Goal: Transaction & Acquisition: Obtain resource

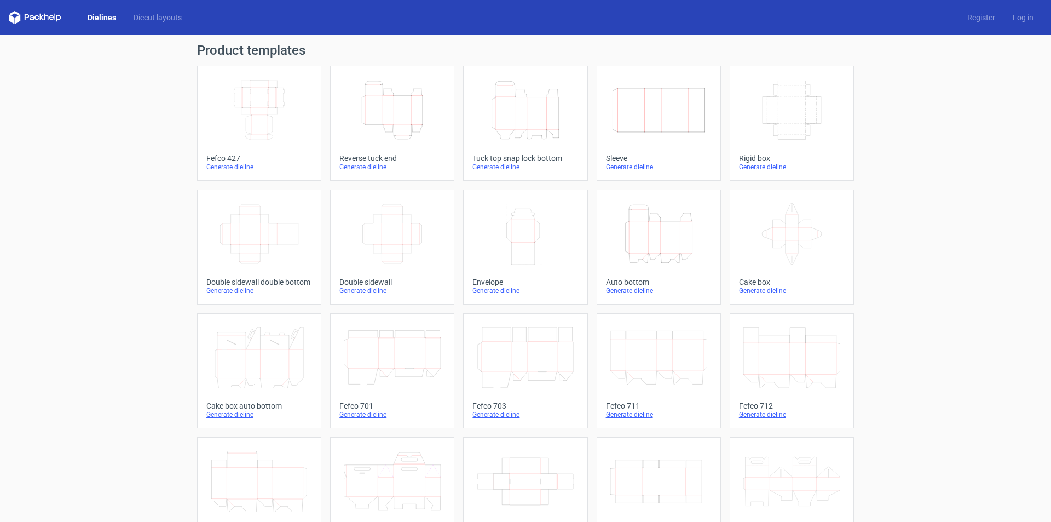
click at [665, 227] on icon "Height Depth Width" at bounding box center [658, 233] width 97 height 61
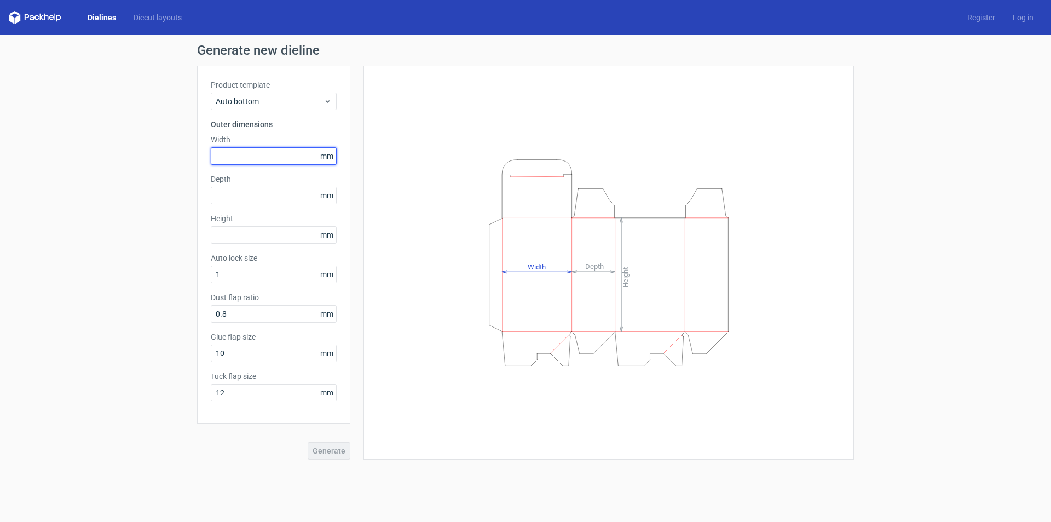
click at [225, 157] on input "text" at bounding box center [274, 156] width 126 height 18
type input "180"
type input "100"
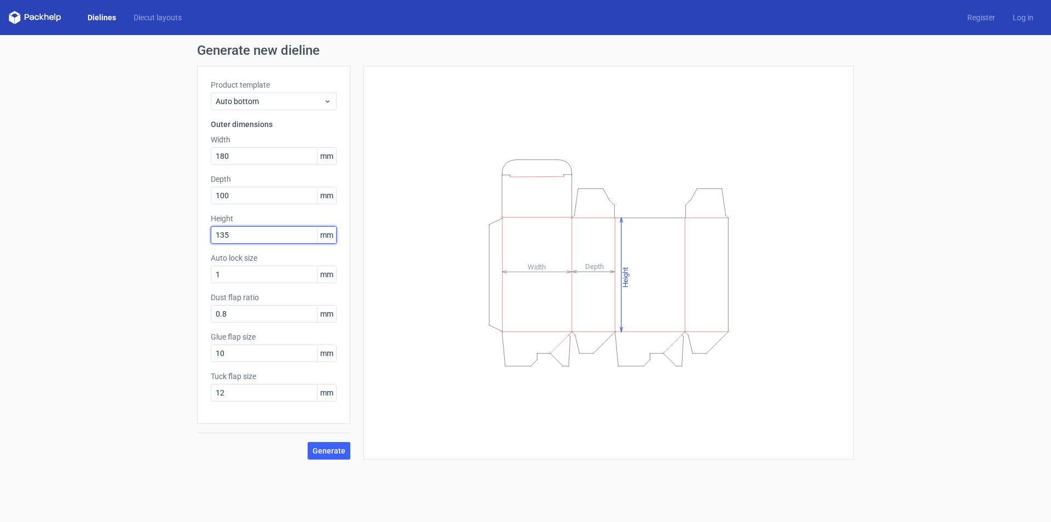
type input "135"
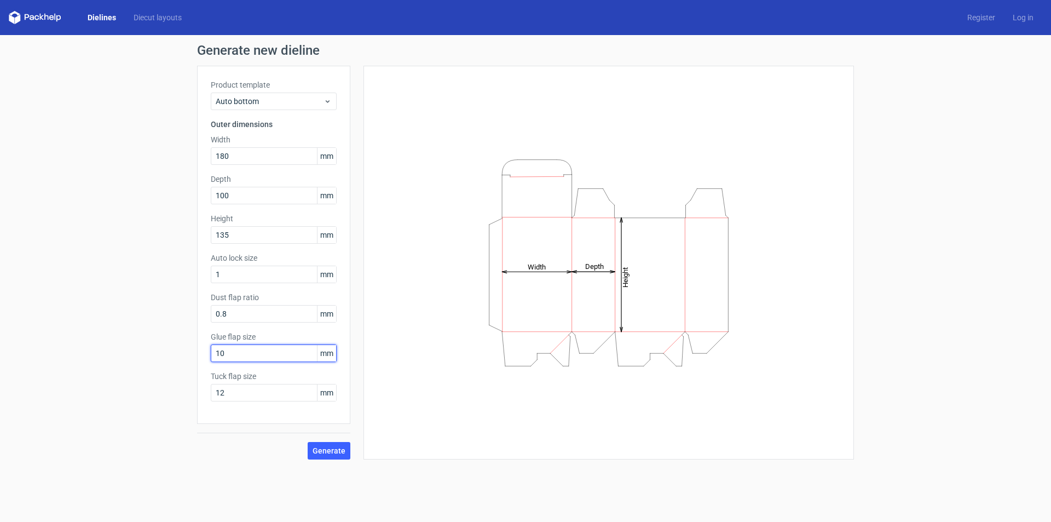
drag, startPoint x: 252, startPoint y: 352, endPoint x: 212, endPoint y: 352, distance: 40.5
click at [212, 352] on input "10" at bounding box center [274, 353] width 126 height 18
type input "16"
click at [325, 453] on span "Generate" at bounding box center [329, 451] width 33 height 8
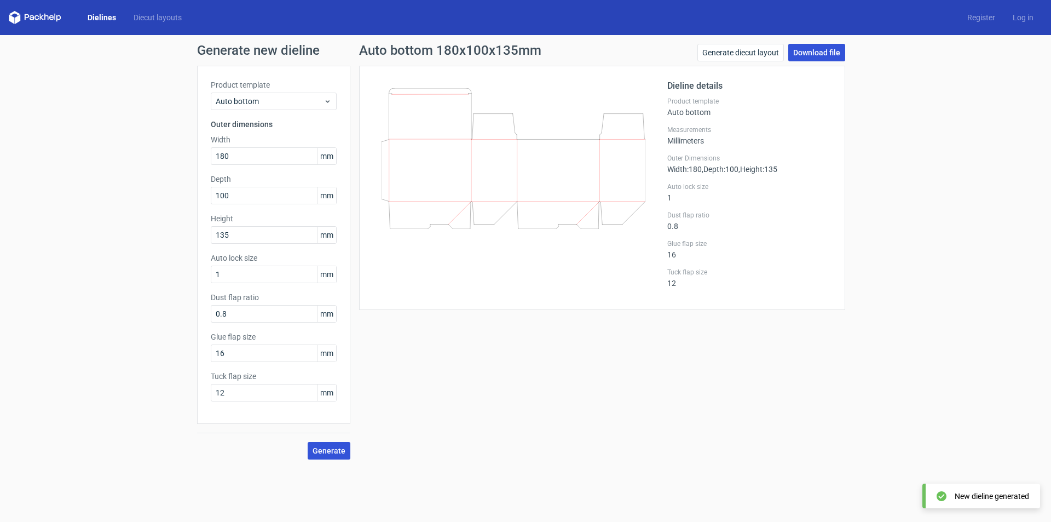
click at [805, 51] on link "Download file" at bounding box center [816, 53] width 57 height 18
drag, startPoint x: 234, startPoint y: 154, endPoint x: 73, endPoint y: 124, distance: 163.6
click at [73, 124] on div "Generate new dieline Product template Auto bottom Outer dimensions Width 180 mm…" at bounding box center [525, 251] width 1051 height 433
type input "178"
type input "102"
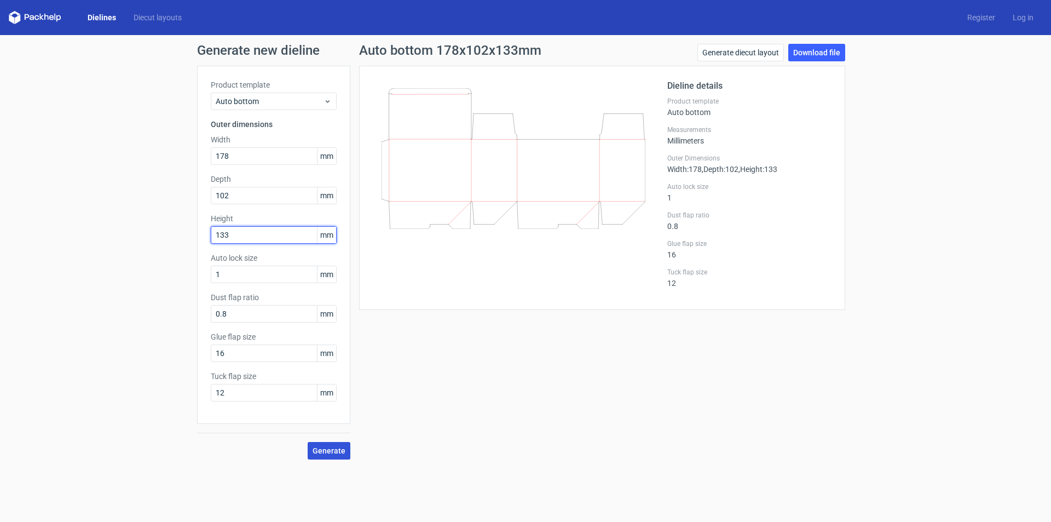
type input "133"
click at [323, 447] on span "Generate" at bounding box center [329, 451] width 33 height 8
click at [820, 46] on link "Download file" at bounding box center [816, 53] width 57 height 18
